Goal: Information Seeking & Learning: Learn about a topic

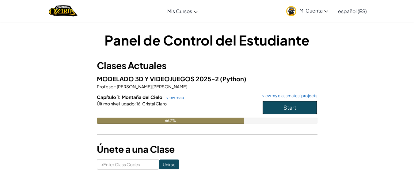
click at [289, 106] on span "Start" at bounding box center [289, 107] width 13 height 7
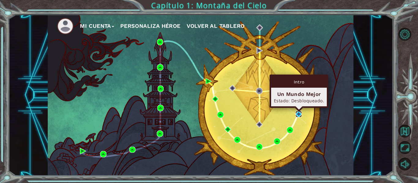
click at [298, 115] on img at bounding box center [299, 114] width 6 height 6
